Goal: Task Accomplishment & Management: Complete application form

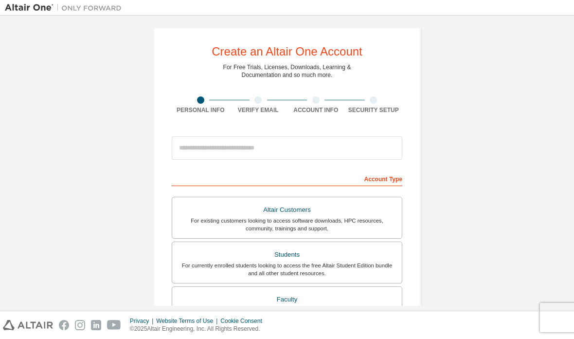
scroll to position [5, 0]
click at [391, 113] on div "Security Setup" at bounding box center [374, 110] width 58 height 8
click at [417, 158] on div "Create an Altair One Account For Free Trials, Licenses, Downloads, Learning & D…" at bounding box center [287, 273] width 268 height 492
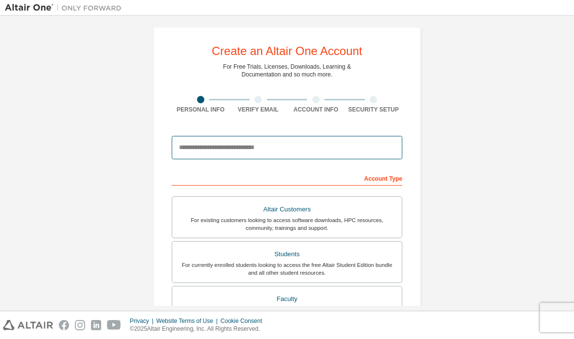
click at [285, 147] on input "email" at bounding box center [287, 147] width 231 height 23
type input "**********"
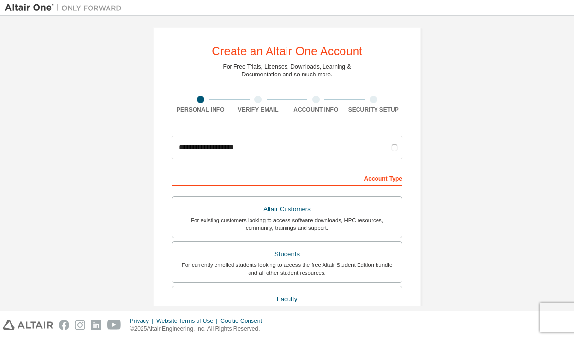
click at [500, 129] on div "**********" at bounding box center [287, 273] width 565 height 516
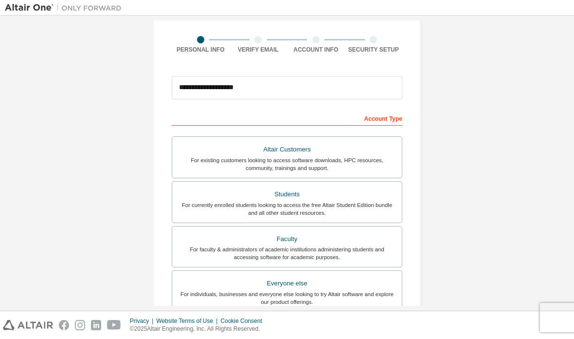
scroll to position [74, 0]
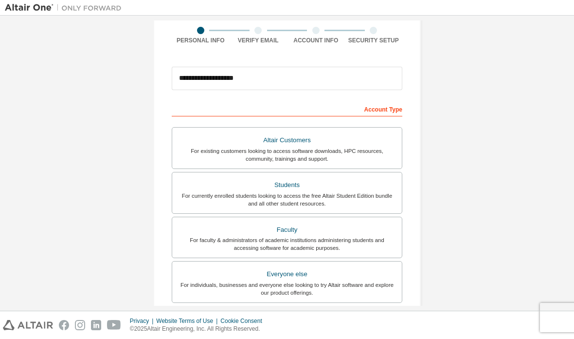
click at [379, 190] on div "Students" at bounding box center [287, 185] width 218 height 14
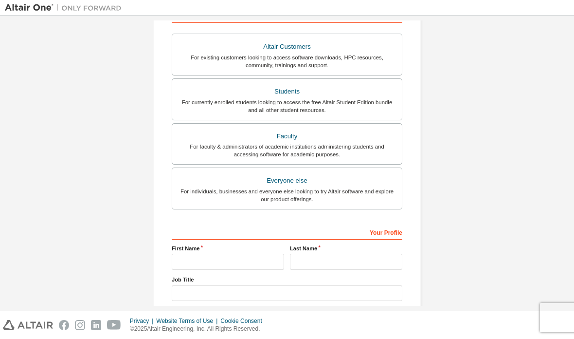
scroll to position [173, 0]
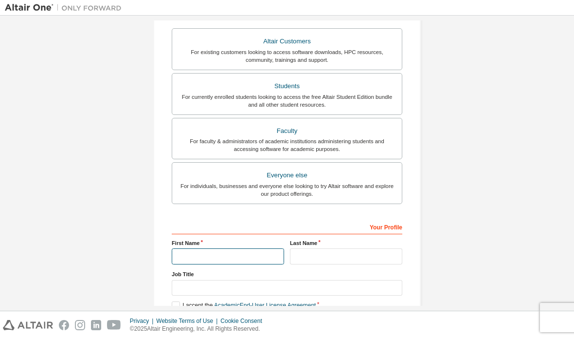
click at [186, 251] on input "text" at bounding box center [228, 256] width 112 height 16
type input "*******"
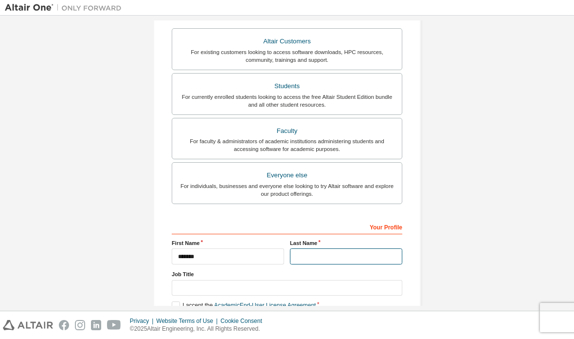
click at [306, 252] on input "text" at bounding box center [346, 256] width 112 height 16
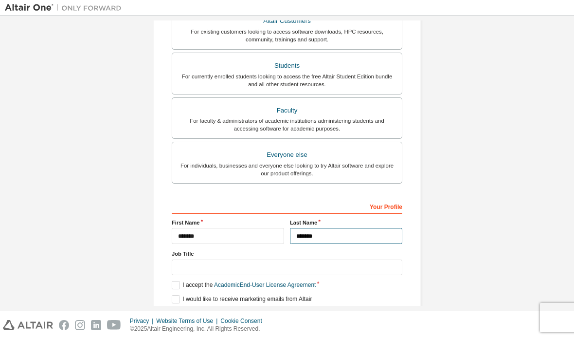
scroll to position [193, 0]
type input "*******"
click at [187, 266] on input "text" at bounding box center [287, 268] width 231 height 16
click at [481, 127] on div "**********" at bounding box center [287, 85] width 565 height 516
click at [176, 286] on label "I accept the Academic End-User License Agreement" at bounding box center [244, 285] width 144 height 8
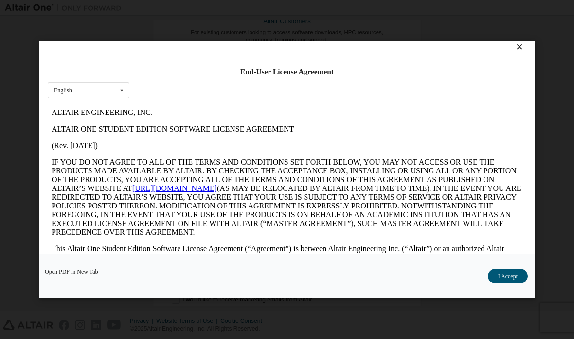
scroll to position [7, 0]
click at [512, 283] on button "I Accept" at bounding box center [508, 276] width 40 height 15
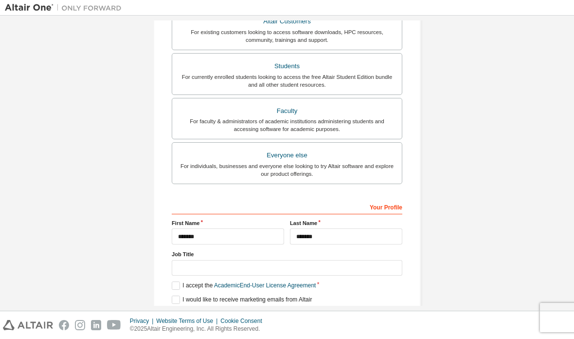
click at [308, 316] on button "Next" at bounding box center [287, 317] width 44 height 15
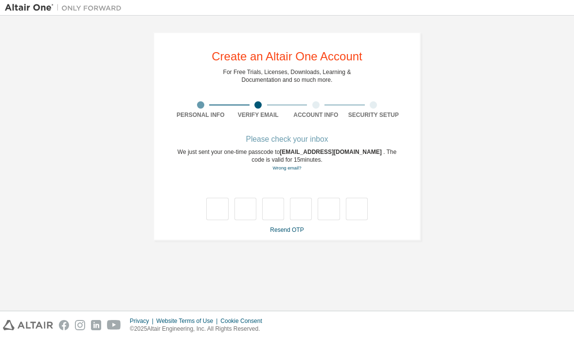
scroll to position [0, 0]
click at [320, 142] on div "Please check your inbox" at bounding box center [287, 139] width 231 height 6
click at [321, 139] on div "Please check your inbox" at bounding box center [287, 139] width 231 height 6
click at [294, 230] on link "Resend OTP" at bounding box center [287, 229] width 34 height 7
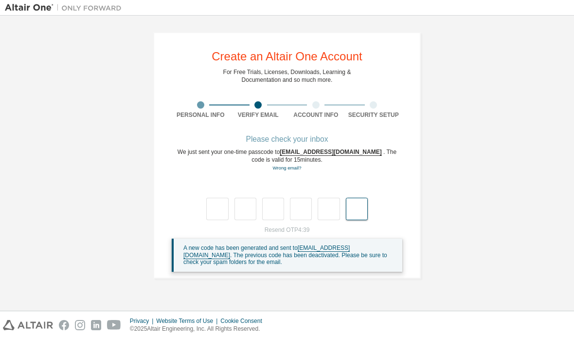
click at [346, 201] on input "text" at bounding box center [357, 209] width 22 height 22
click at [496, 108] on div "**********" at bounding box center [287, 155] width 565 height 270
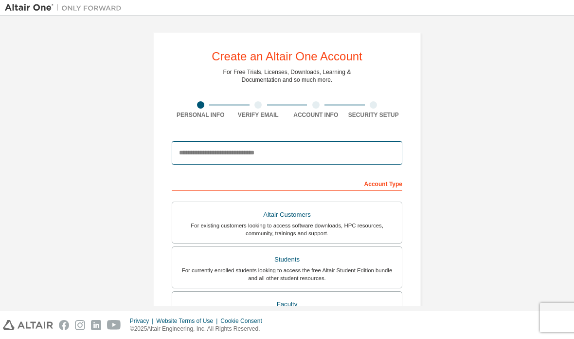
click at [325, 147] on input "email" at bounding box center [287, 152] width 231 height 23
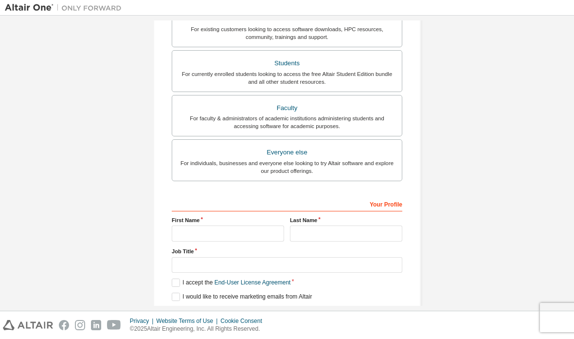
scroll to position [195, 0]
type input "**********"
click at [191, 230] on input "text" at bounding box center [228, 234] width 112 height 16
type input "*******"
click at [311, 229] on input "text" at bounding box center [346, 234] width 112 height 16
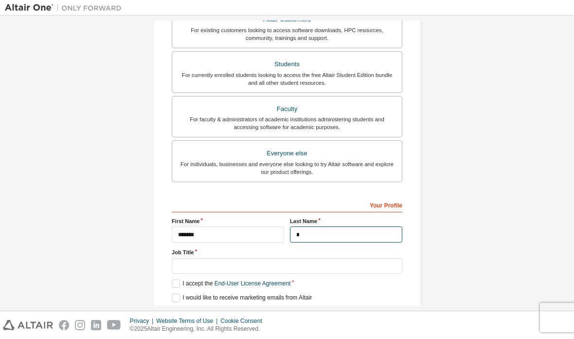
scroll to position [193, 0]
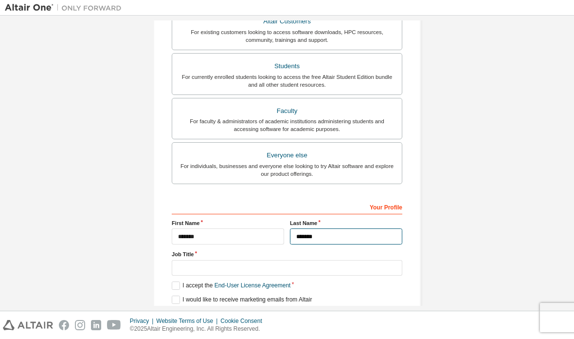
type input "*******"
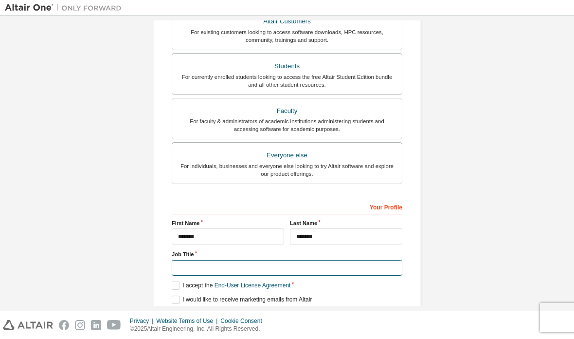
click at [184, 270] on input "text" at bounding box center [287, 268] width 231 height 16
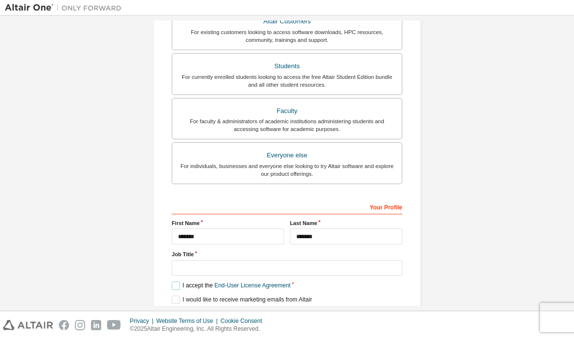
click at [181, 283] on label "I accept the End-User License Agreement" at bounding box center [231, 285] width 119 height 8
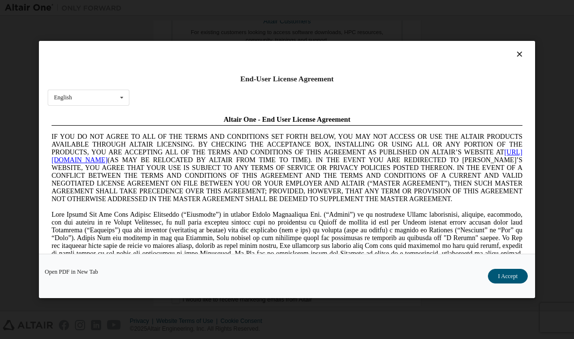
scroll to position [0, 0]
click at [502, 280] on div "Open PDF in New Tab I Accept" at bounding box center [287, 276] width 497 height 44
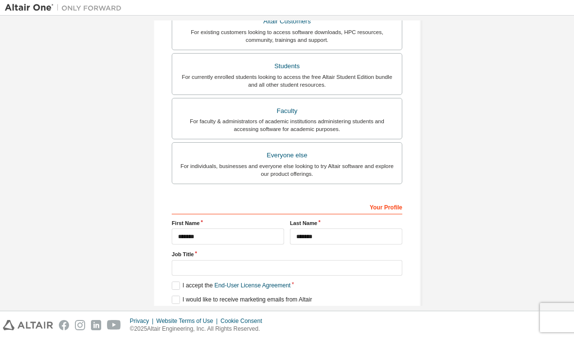
click at [363, 256] on label "Job Title" at bounding box center [287, 254] width 231 height 8
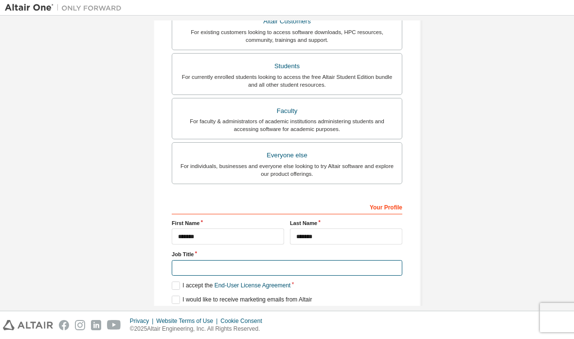
click at [366, 260] on input "text" at bounding box center [287, 268] width 231 height 16
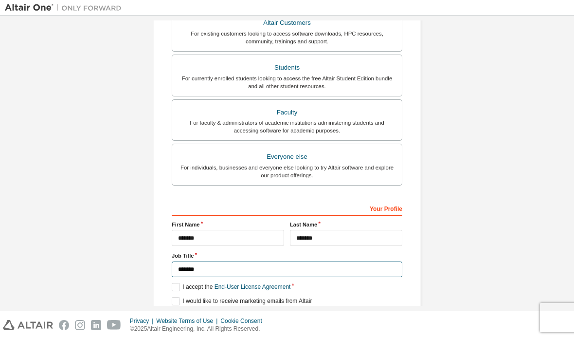
scroll to position [191, 0]
type input "*******"
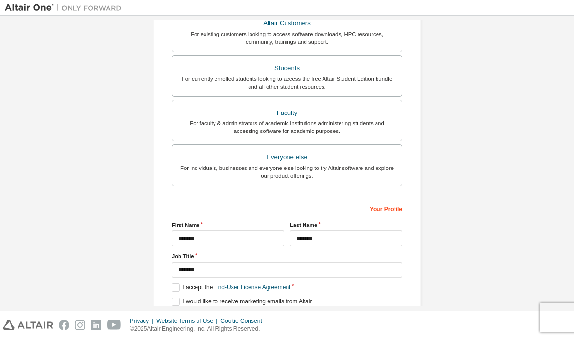
click at [421, 279] on div "**********" at bounding box center [287, 87] width 268 height 492
click at [301, 319] on div "Next" at bounding box center [287, 319] width 231 height 15
click at [178, 286] on label "I accept the End-User License Agreement" at bounding box center [231, 287] width 119 height 8
click at [181, 299] on label "I would like to receive marketing emails from Altair" at bounding box center [242, 301] width 140 height 8
click at [180, 284] on label "I accept the End-User License Agreement" at bounding box center [231, 287] width 119 height 8
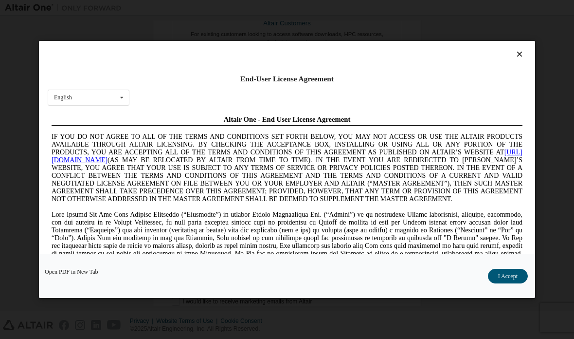
scroll to position [0, 0]
click at [503, 283] on button "I Accept" at bounding box center [508, 276] width 40 height 15
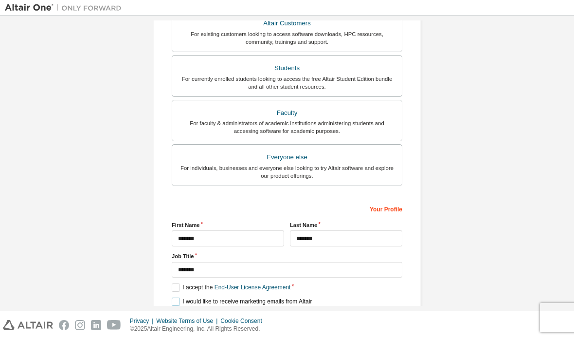
click at [177, 301] on label "I would like to receive marketing emails from Altair" at bounding box center [242, 301] width 140 height 8
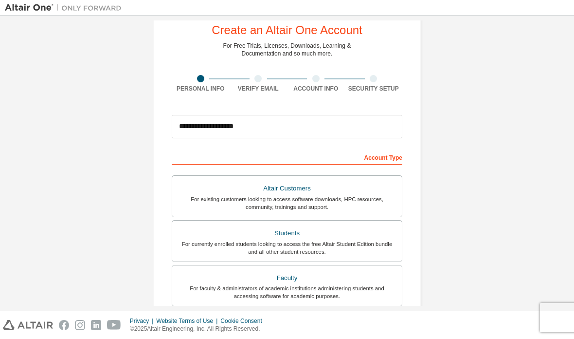
click at [370, 230] on div "Students" at bounding box center [287, 233] width 218 height 14
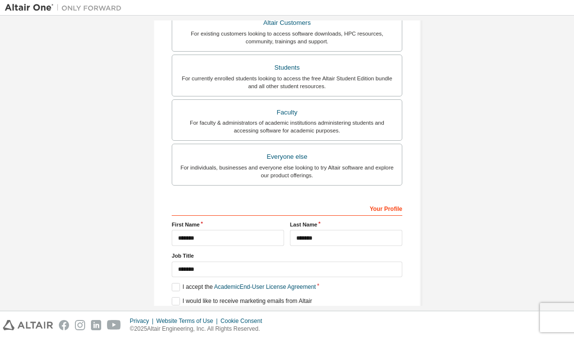
scroll to position [191, 0]
click at [182, 288] on label "I accept the Academic End-User License Agreement" at bounding box center [244, 287] width 144 height 8
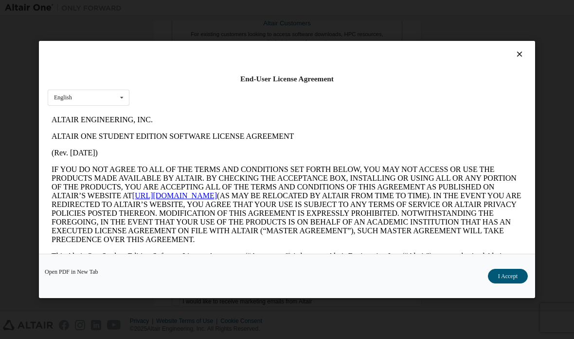
scroll to position [0, 0]
click at [516, 279] on div "Open PDF in New Tab I Accept" at bounding box center [287, 276] width 497 height 44
click at [516, 278] on div "Open PDF in New Tab I Accept" at bounding box center [287, 276] width 497 height 44
click at [512, 283] on button "I Accept" at bounding box center [508, 276] width 40 height 15
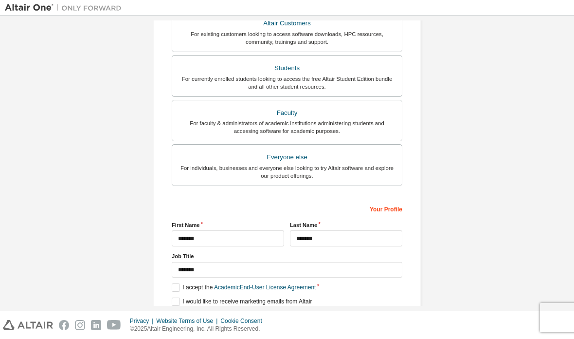
click at [296, 316] on button "Next" at bounding box center [287, 319] width 44 height 15
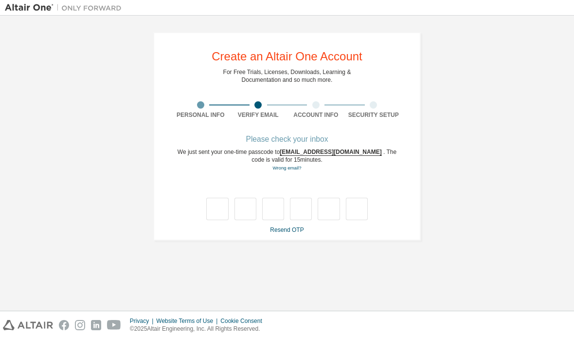
click at [413, 70] on div "**********" at bounding box center [287, 136] width 268 height 208
click at [299, 220] on input "text" at bounding box center [301, 209] width 22 height 22
click at [298, 229] on link "Resend OTP" at bounding box center [287, 229] width 34 height 7
